Goal: Find specific page/section: Locate item on page

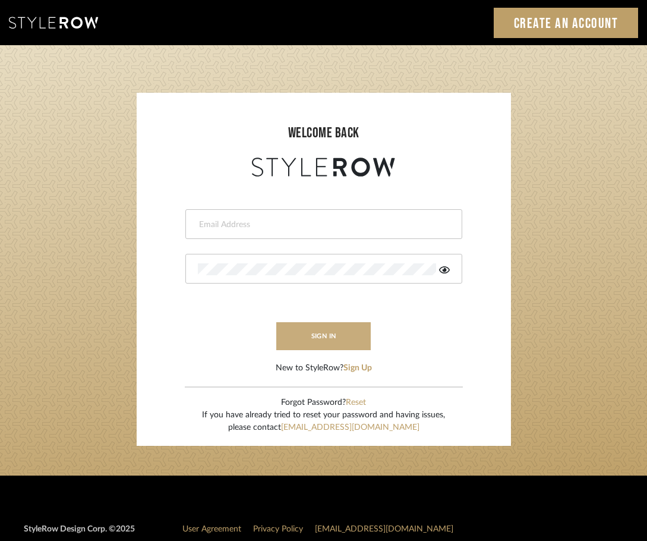
type input "[PERSON_NAME][EMAIL_ADDRESS][DOMAIN_NAME]"
click at [314, 327] on button "sign in" at bounding box center [323, 336] width 95 height 28
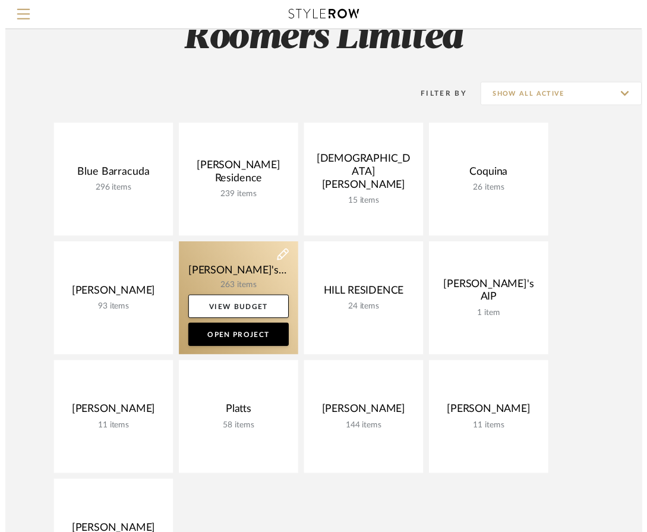
scroll to position [59, 0]
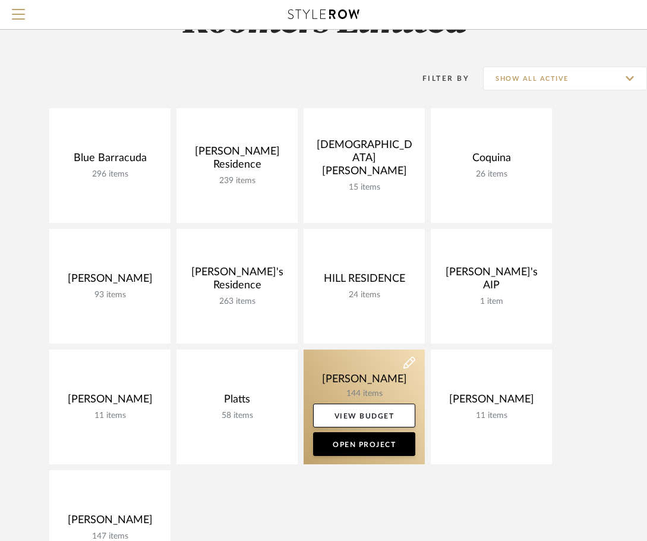
click at [358, 381] on link at bounding box center [364, 406] width 121 height 115
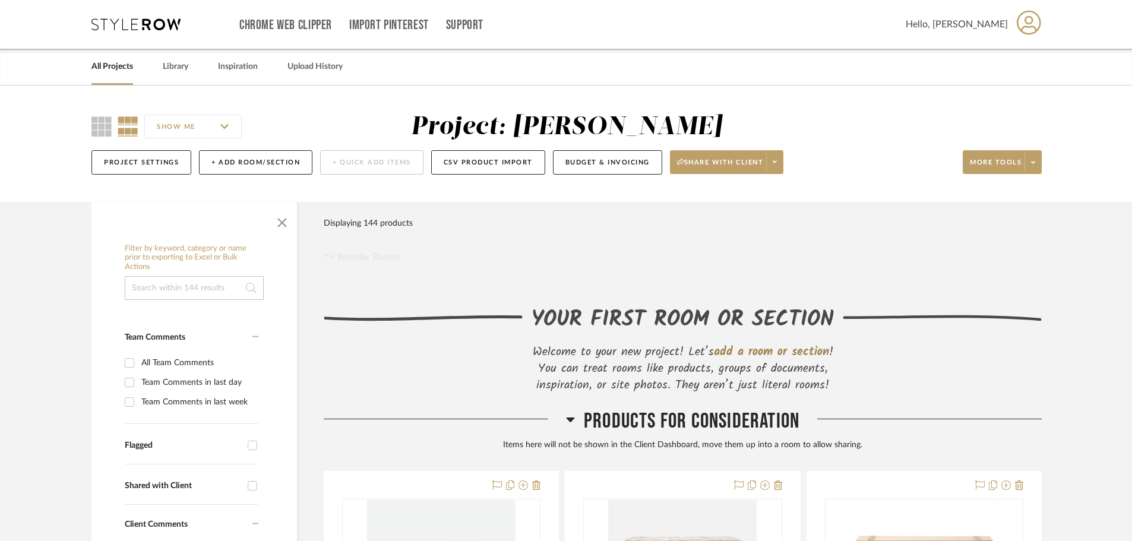
click at [183, 282] on input at bounding box center [194, 288] width 139 height 24
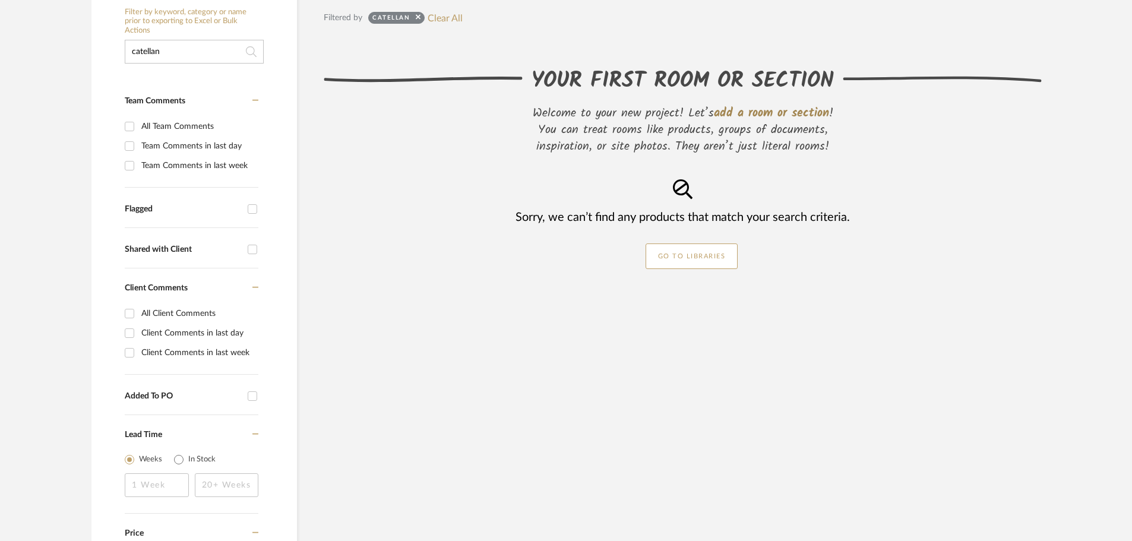
scroll to position [238, 0]
type input "catellan"
